Goal: Navigation & Orientation: Go to known website

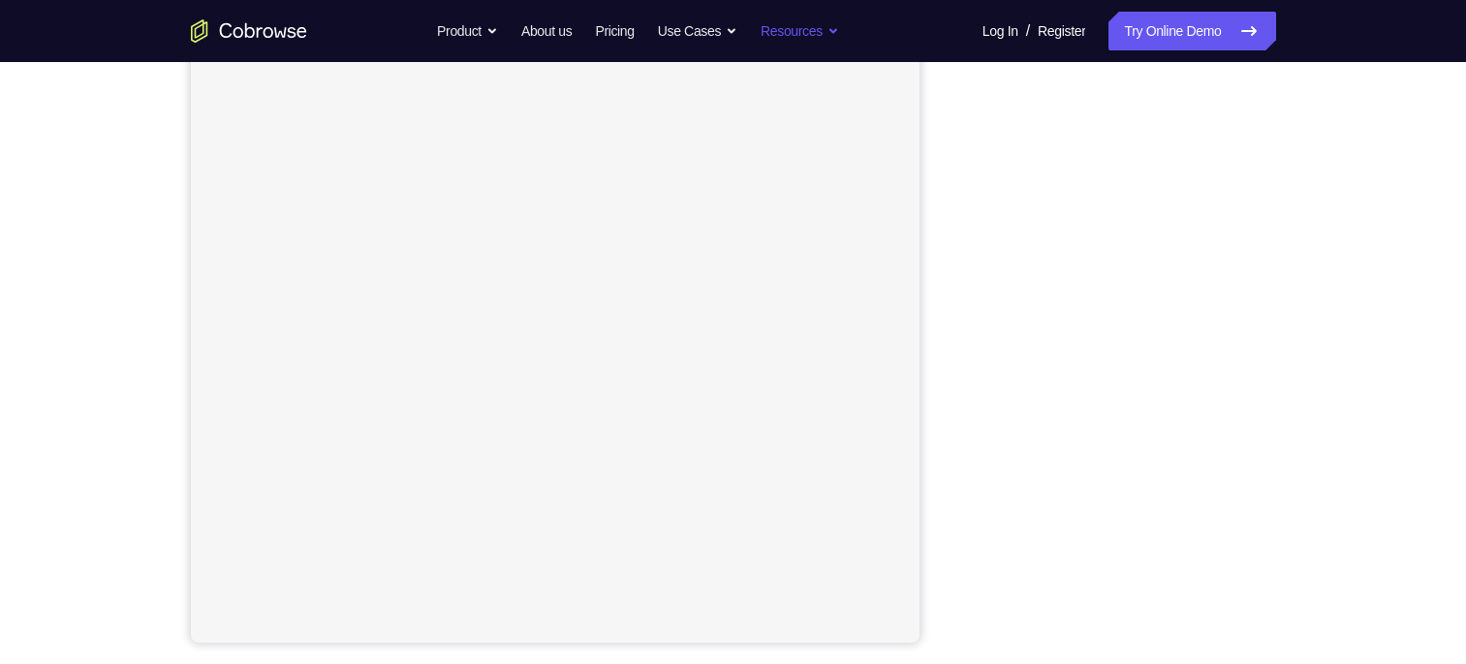
scroll to position [178, 0]
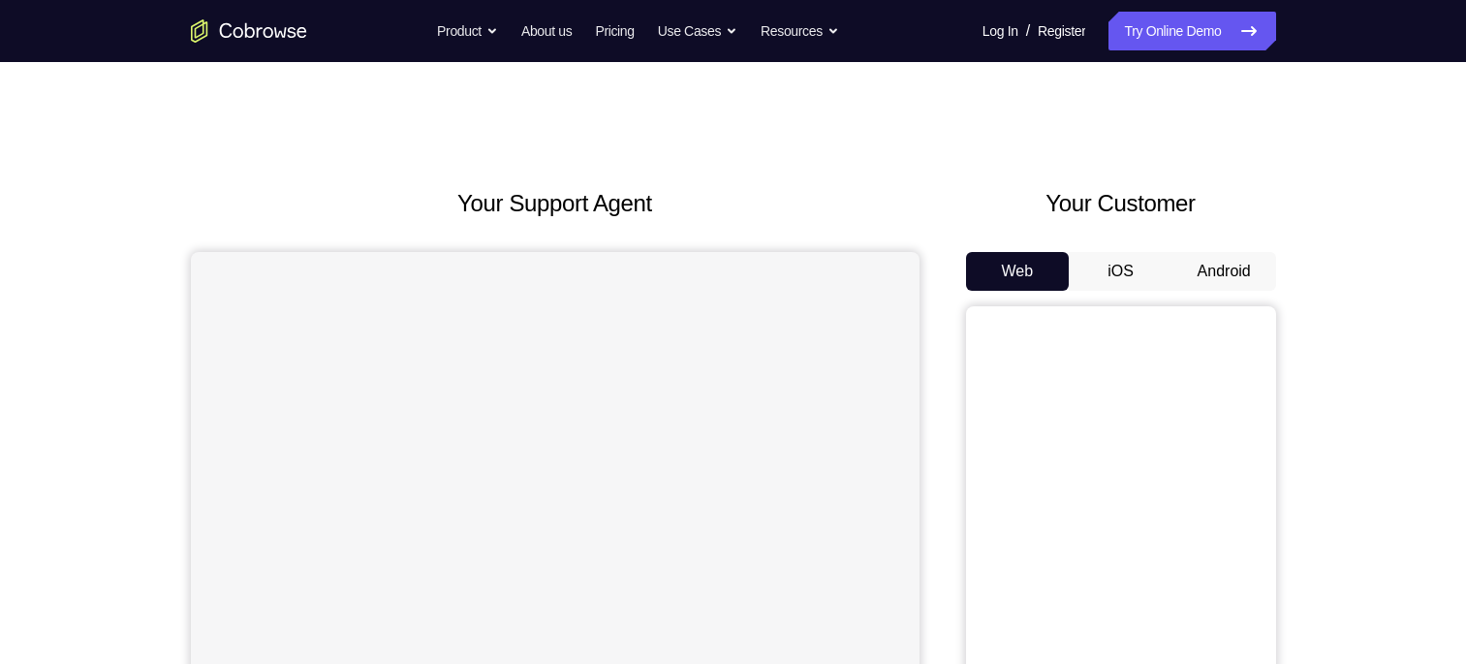
click at [1204, 286] on button "Android" at bounding box center [1225, 271] width 104 height 39
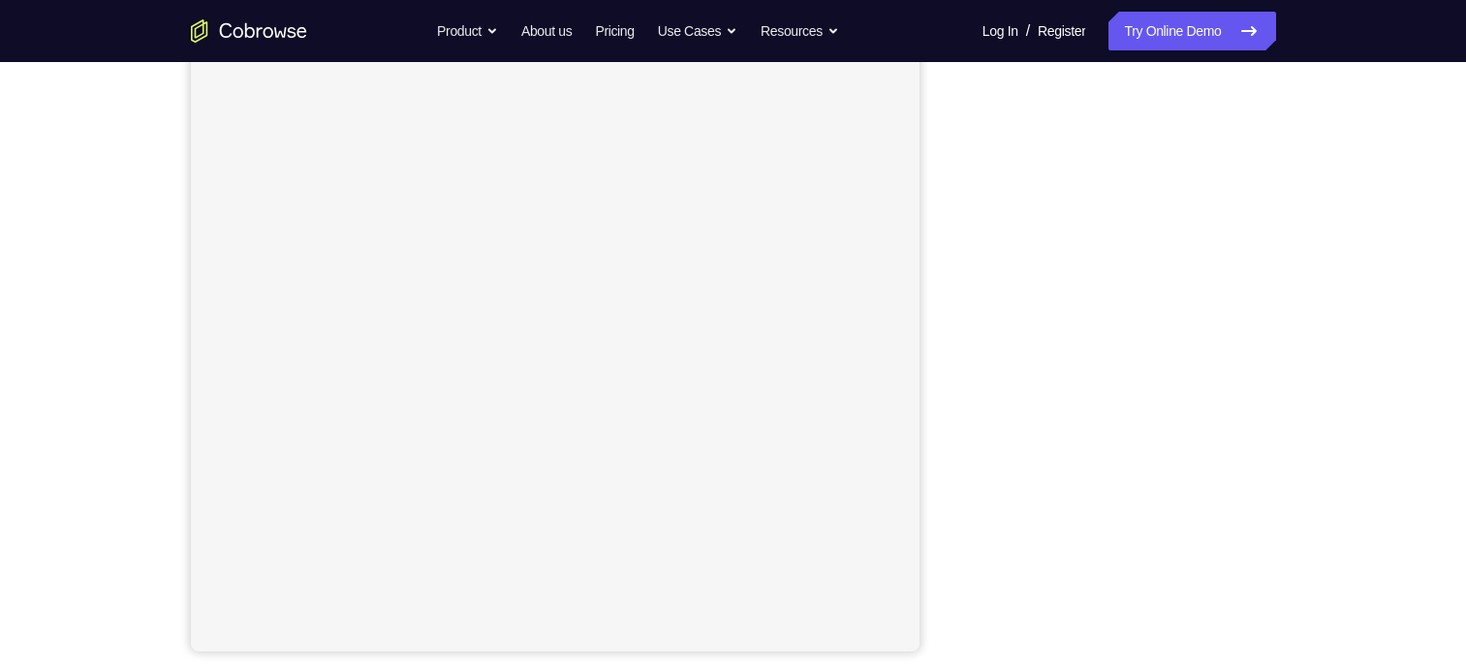
scroll to position [233, 0]
